Goal: Navigation & Orientation: Find specific page/section

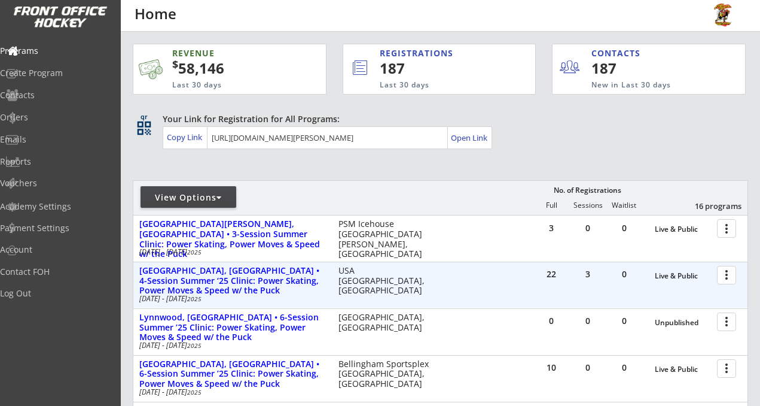
click at [724, 276] on div at bounding box center [728, 274] width 21 height 21
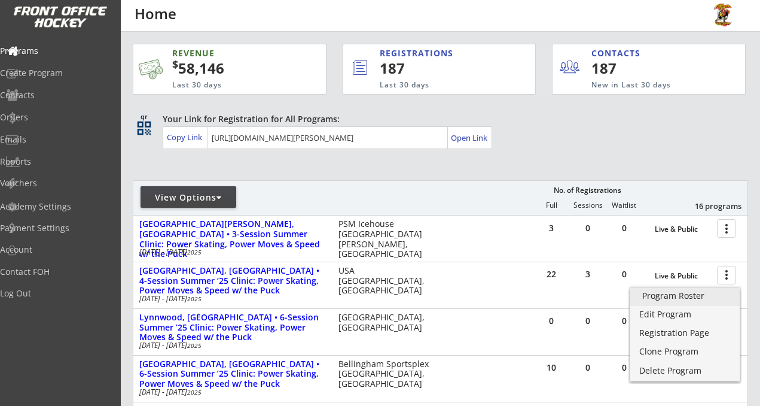
click at [666, 293] on div "Program Roster" at bounding box center [685, 295] width 86 height 8
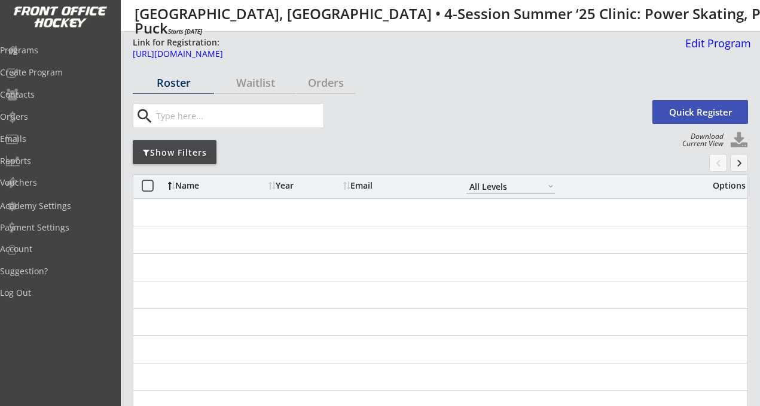
select select ""All Levels""
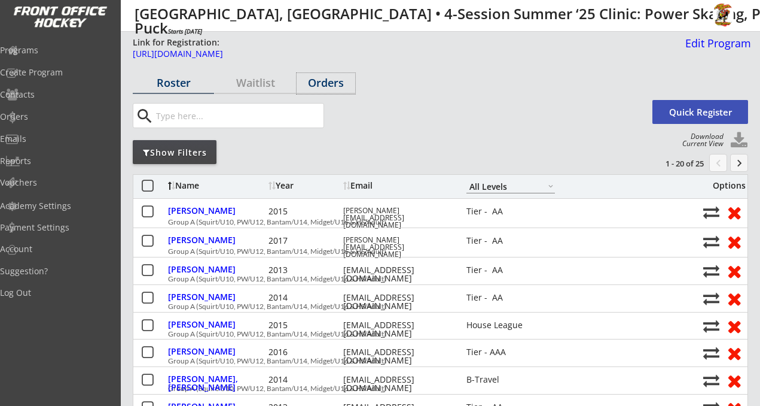
click at [321, 81] on div "Orders" at bounding box center [326, 82] width 59 height 11
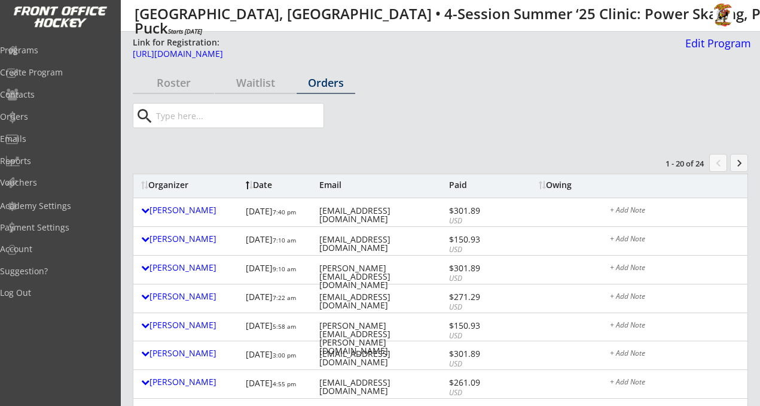
click at [166, 181] on div "Organizer" at bounding box center [190, 185] width 99 height 8
click at [165, 88] on div "Roster" at bounding box center [173, 82] width 81 height 11
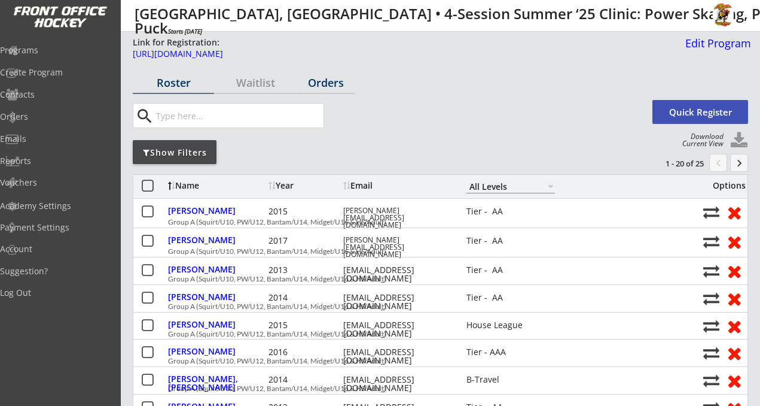
click at [322, 83] on div "Orders" at bounding box center [326, 82] width 59 height 11
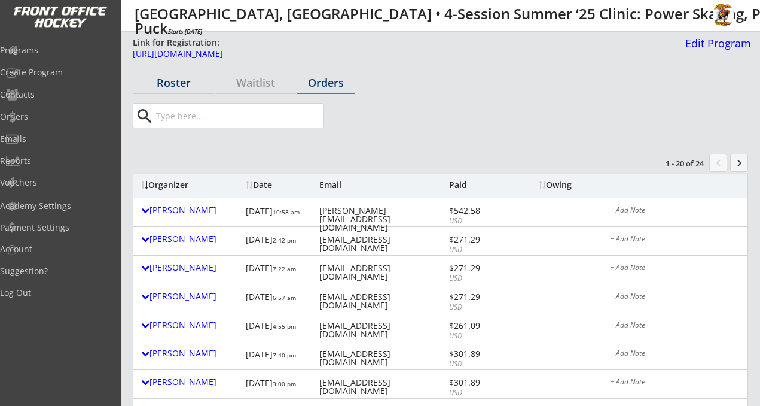
click at [170, 83] on div "Roster" at bounding box center [173, 82] width 81 height 11
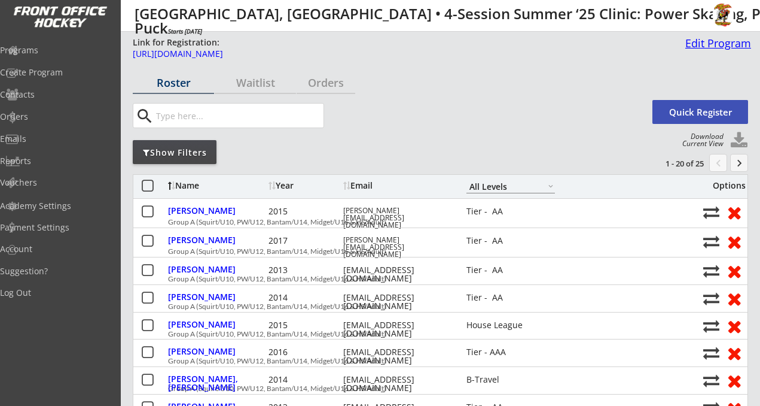
click at [699, 38] on div "Edit Program" at bounding box center [716, 43] width 71 height 11
